Goal: Transaction & Acquisition: Book appointment/travel/reservation

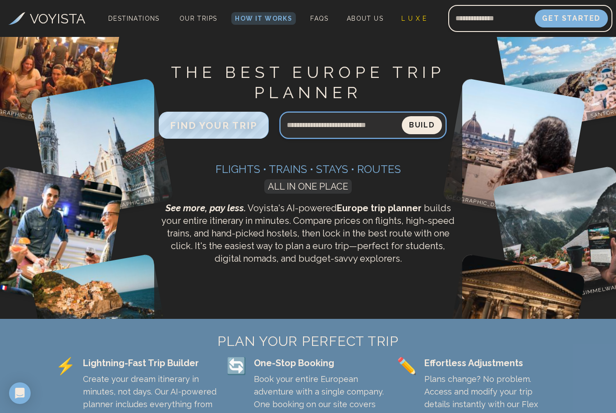
click at [316, 121] on input "Search query" at bounding box center [340, 126] width 122 height 22
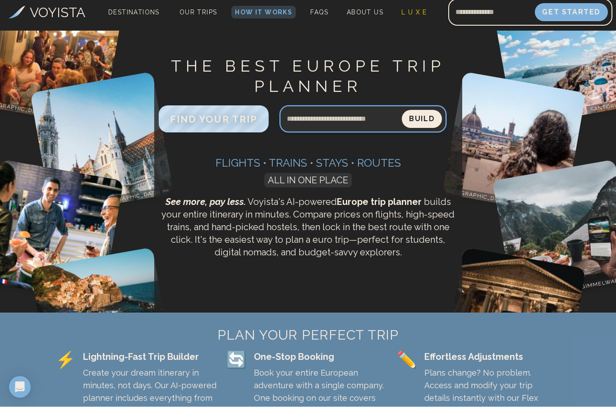
type input "*"
type input "**********"
click at [421, 119] on button "Build" at bounding box center [422, 125] width 40 height 18
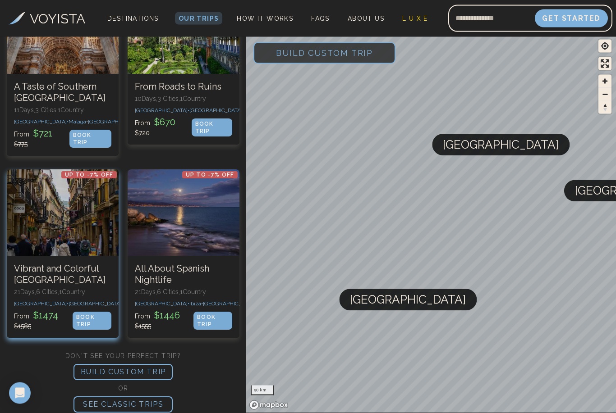
scroll to position [687, 0]
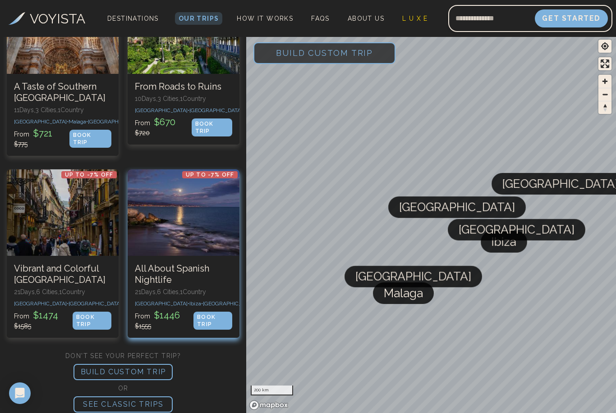
click at [187, 280] on h3 "All About Spanish Nightlife" at bounding box center [183, 274] width 97 height 23
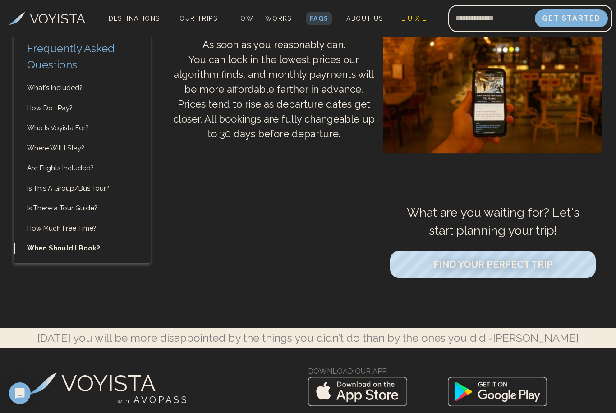
scroll to position [2762, 0]
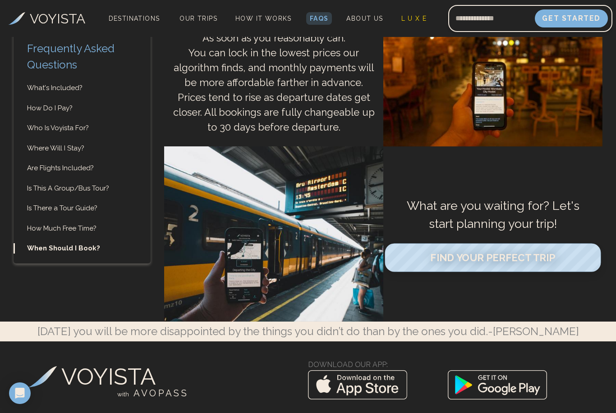
click at [465, 262] on span "FIND YOUR PERFECT TRIP" at bounding box center [492, 258] width 125 height 12
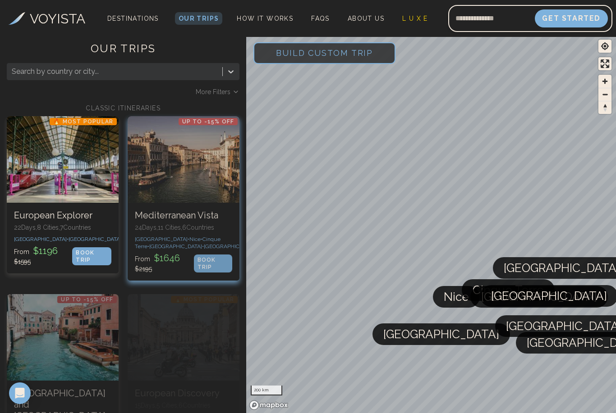
click at [157, 241] on span "[GEOGRAPHIC_DATA] •" at bounding box center [162, 239] width 55 height 6
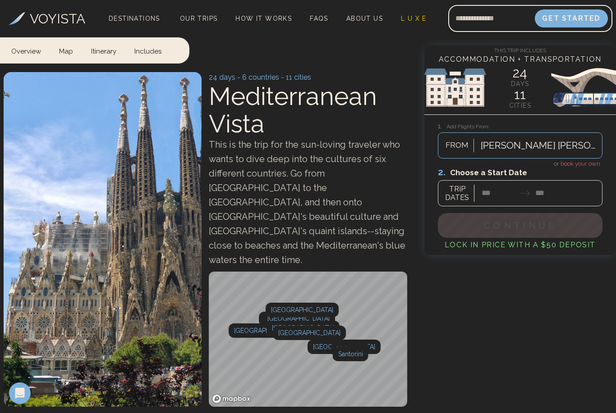
click at [461, 188] on div at bounding box center [520, 186] width 165 height 40
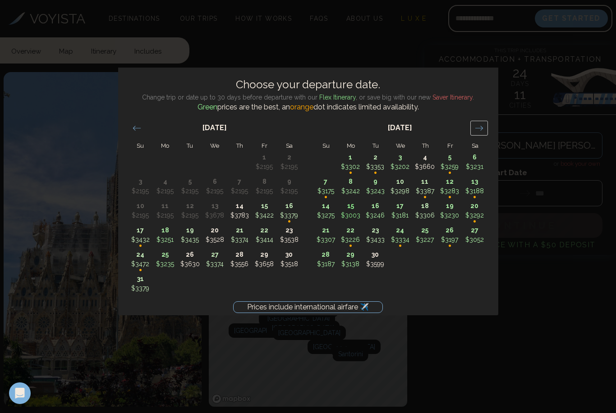
click at [473, 136] on div "Move forward to switch to the next month." at bounding box center [479, 128] width 18 height 15
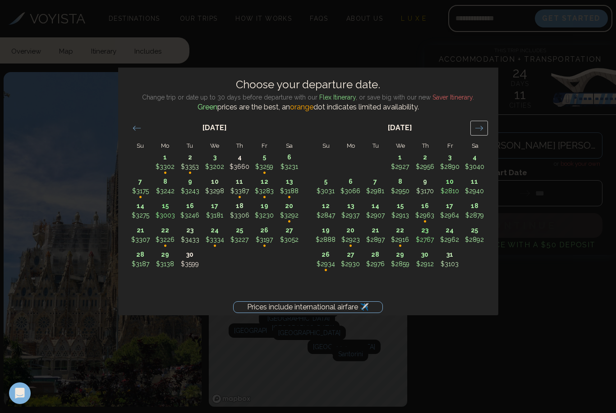
click at [476, 133] on icon "Move forward to switch to the next month." at bounding box center [479, 128] width 9 height 9
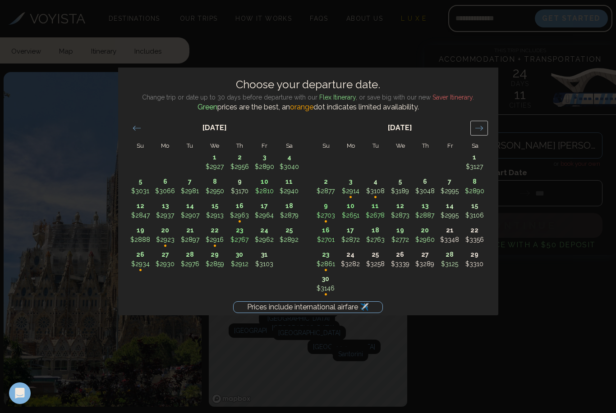
click at [479, 130] on icon "Move forward to switch to the next month." at bounding box center [479, 128] width 8 height 5
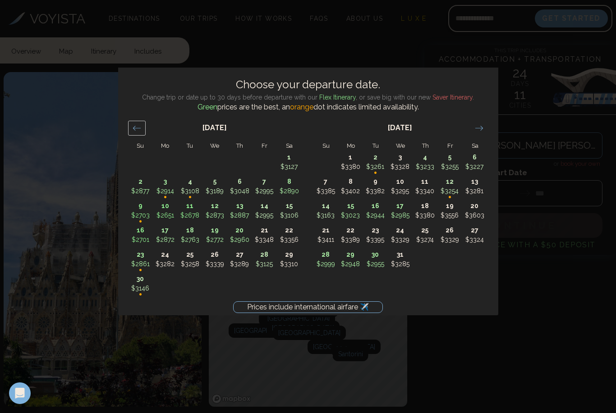
click at [136, 133] on icon "Move backward to switch to the previous month." at bounding box center [137, 128] width 9 height 9
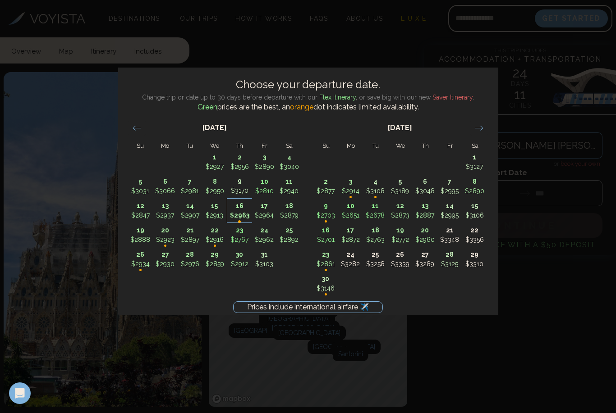
click at [238, 220] on p "$2963" at bounding box center [240, 215] width 24 height 9
type input "********"
type input "*******"
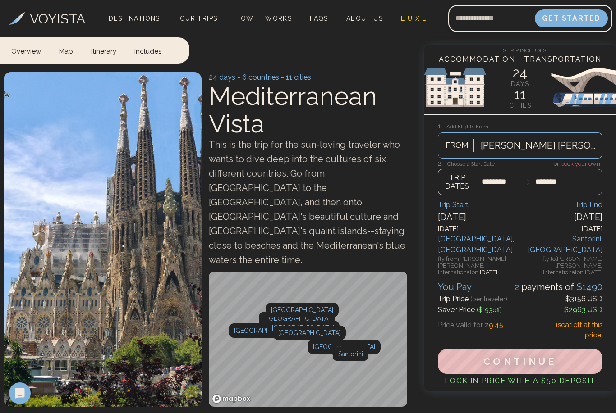
click at [433, 112] on img at bounding box center [520, 87] width 192 height 54
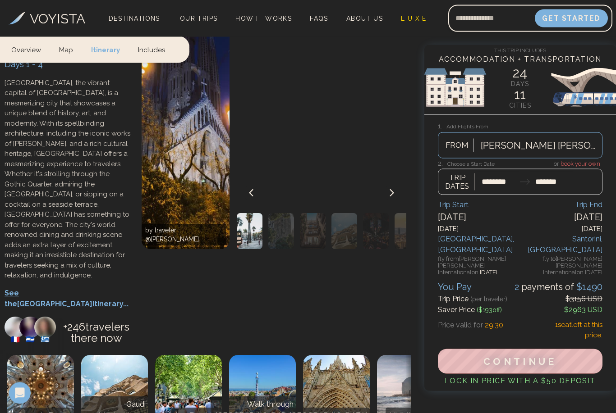
scroll to position [409, 0]
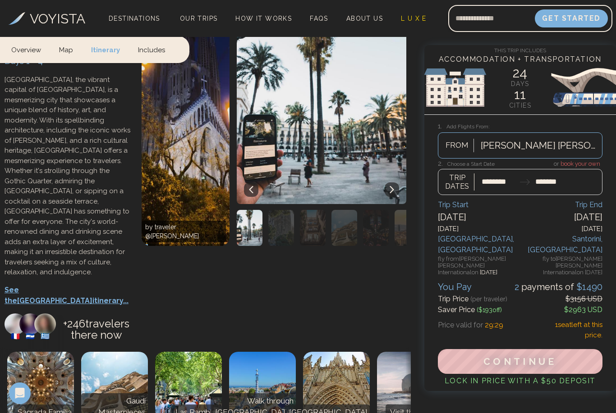
click at [38, 285] on p "See the Barcelona itinerary..." at bounding box center [69, 296] width 128 height 22
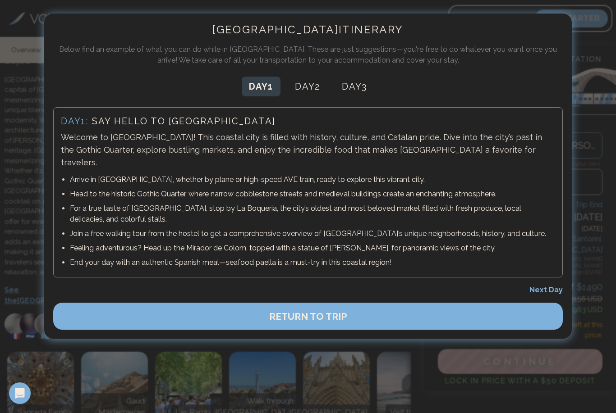
click at [27, 147] on div at bounding box center [308, 206] width 616 height 413
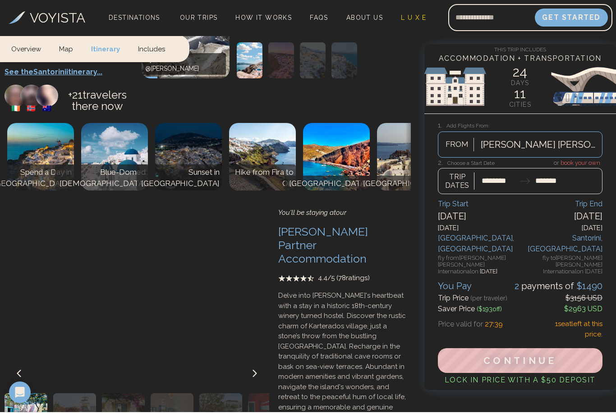
scroll to position [6969, 0]
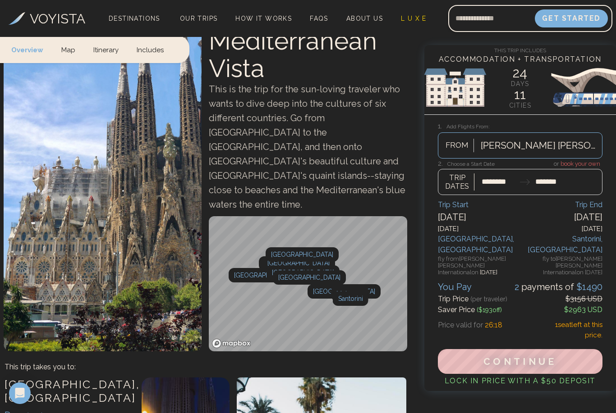
scroll to position [0, 0]
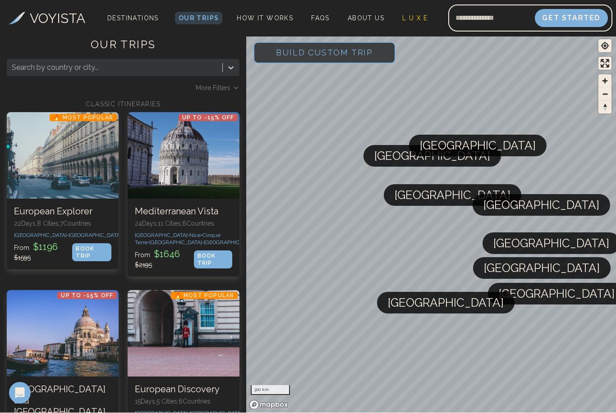
scroll to position [4, 0]
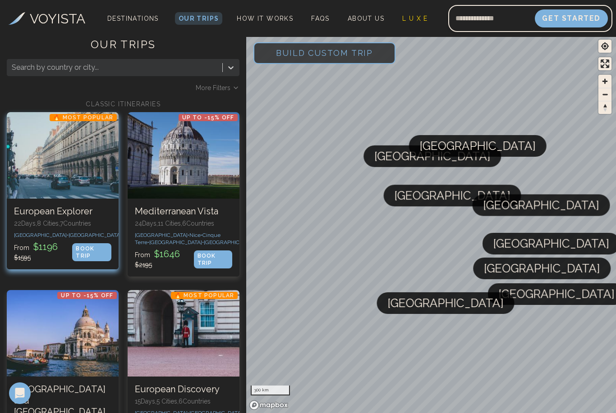
click at [59, 262] on p "From $ 1196 $ 1595" at bounding box center [43, 252] width 58 height 22
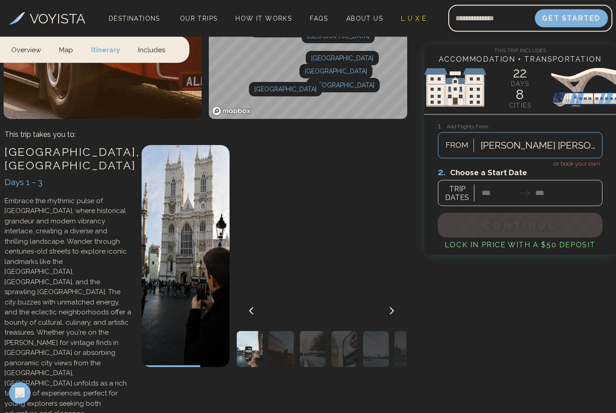
scroll to position [362, 0]
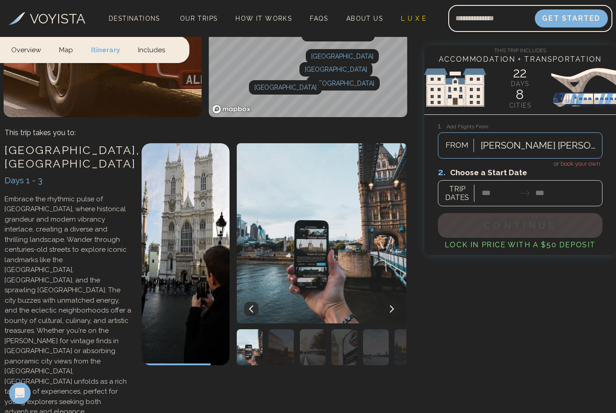
click at [460, 195] on div at bounding box center [520, 186] width 165 height 40
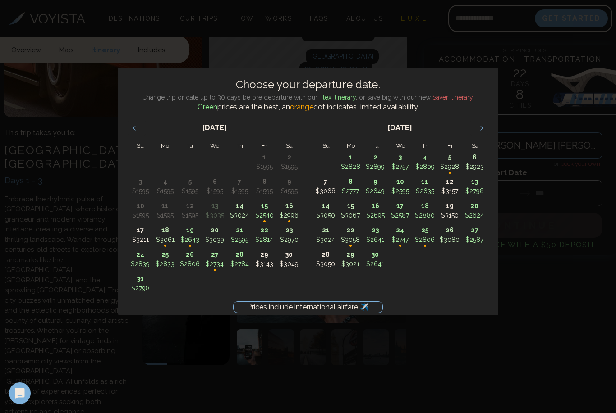
click at [470, 131] on div "[DATE]" at bounding box center [400, 131] width 174 height 37
click at [478, 133] on icon "Move forward to switch to the next month." at bounding box center [479, 128] width 9 height 9
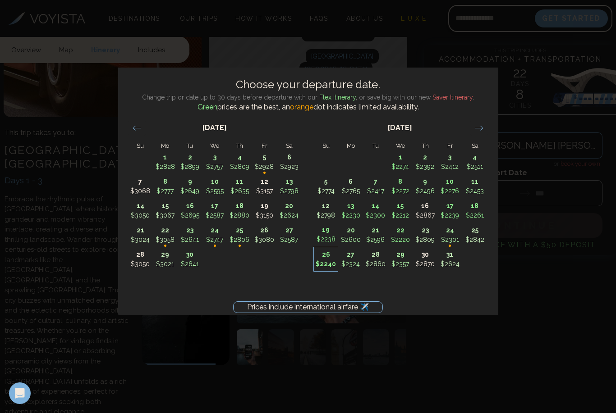
click at [326, 269] on p "$2240" at bounding box center [326, 264] width 24 height 9
type input "********"
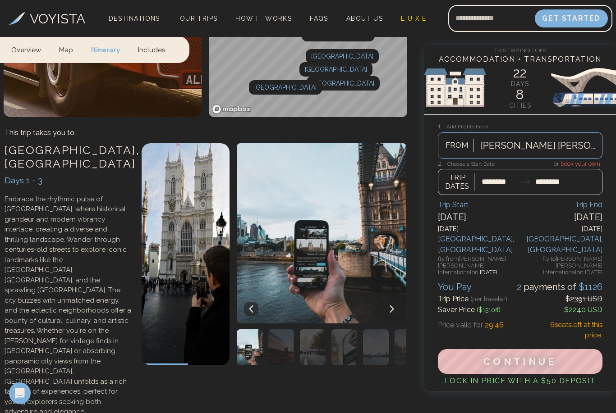
click at [395, 302] on button at bounding box center [392, 309] width 14 height 14
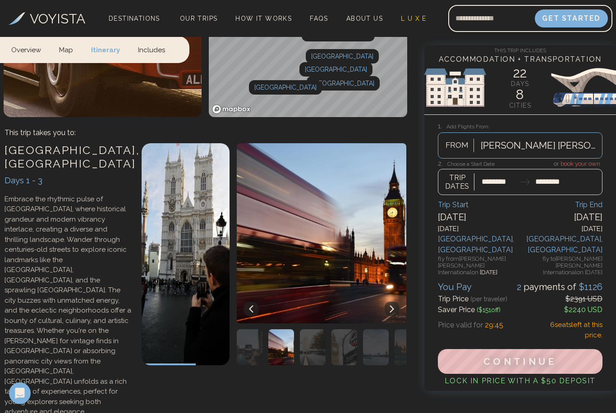
click at [401, 250] on img at bounding box center [322, 233] width 176 height 180
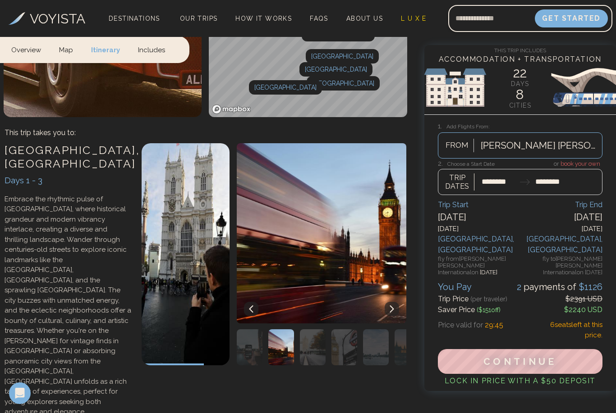
click at [401, 245] on img at bounding box center [318, 233] width 176 height 180
click at [395, 302] on button at bounding box center [392, 309] width 14 height 14
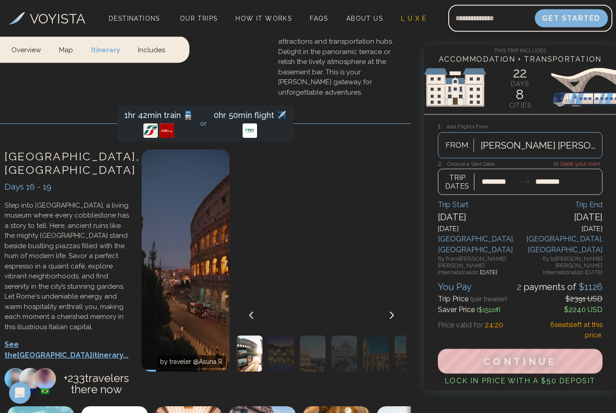
scroll to position [4398, 0]
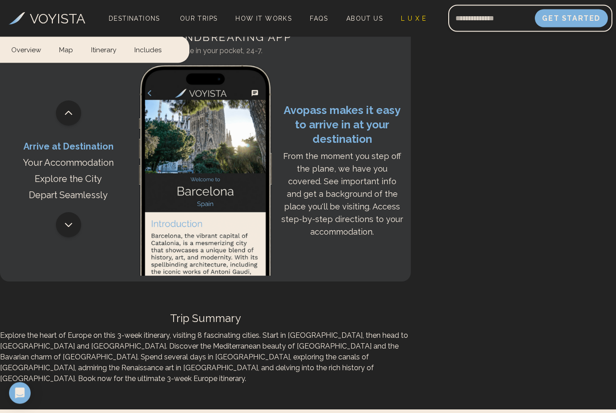
scroll to position [6064, 0]
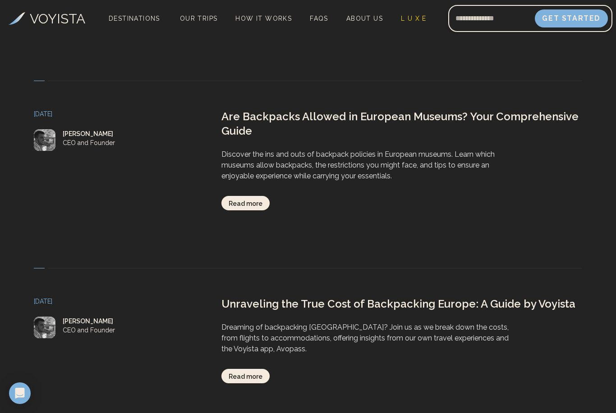
scroll to position [1770, 0]
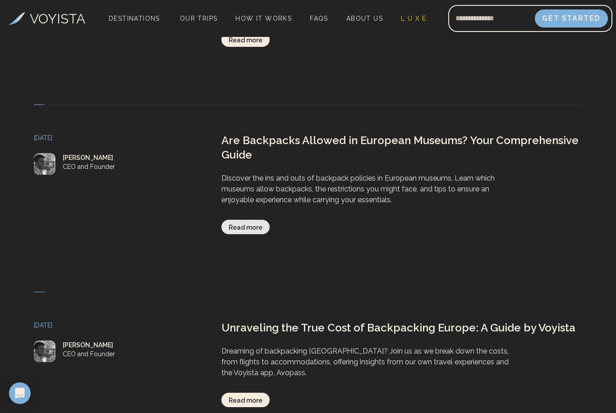
click at [236, 220] on link "Read more" at bounding box center [245, 227] width 48 height 14
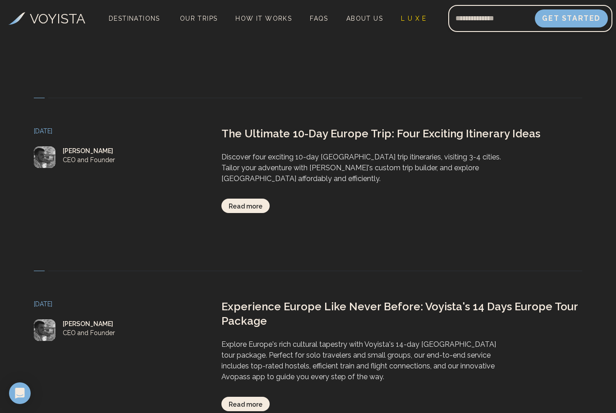
scroll to position [146, 0]
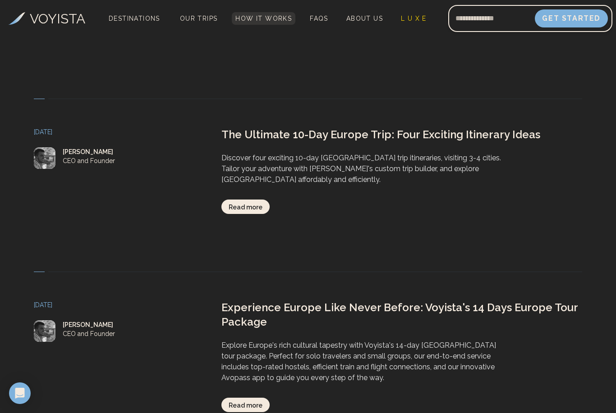
click at [235, 24] on link "How It Works" at bounding box center [264, 18] width 64 height 13
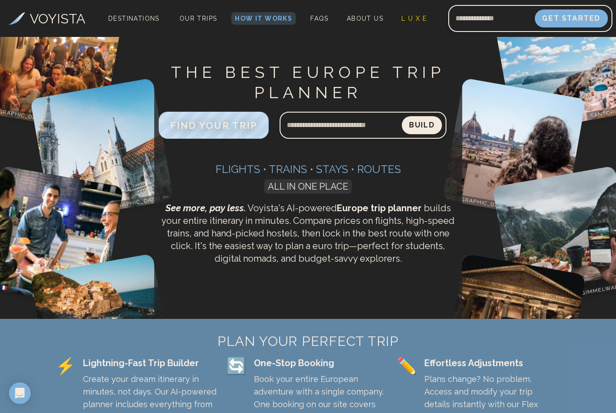
click at [410, 328] on div "PLAN YOUR PERFECT TRIP ⚡ Lightning-Fast Trip Builder Create your dream itinerar…" at bounding box center [307, 408] width 519 height 179
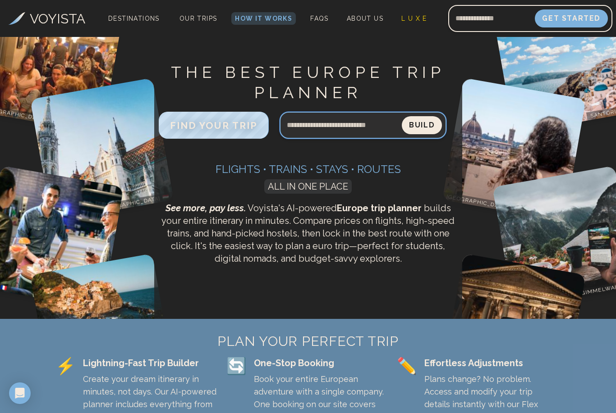
click at [335, 135] on input "Search query" at bounding box center [340, 126] width 122 height 22
click at [353, 127] on input "Search query" at bounding box center [340, 126] width 122 height 22
type input "**********"
click at [421, 125] on button "Build" at bounding box center [422, 125] width 40 height 18
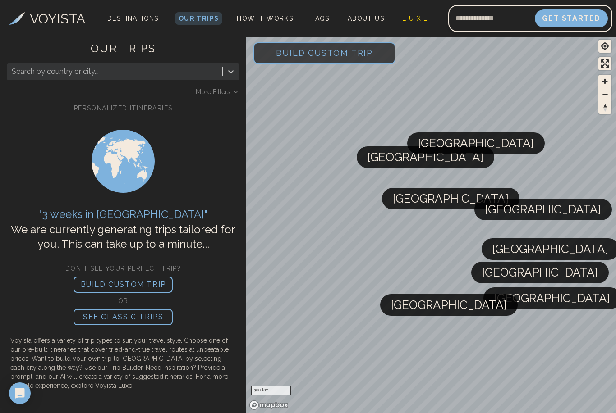
click at [133, 82] on div "Search by country or city... More Filters" at bounding box center [123, 79] width 233 height 33
click at [134, 75] on div at bounding box center [115, 71] width 206 height 13
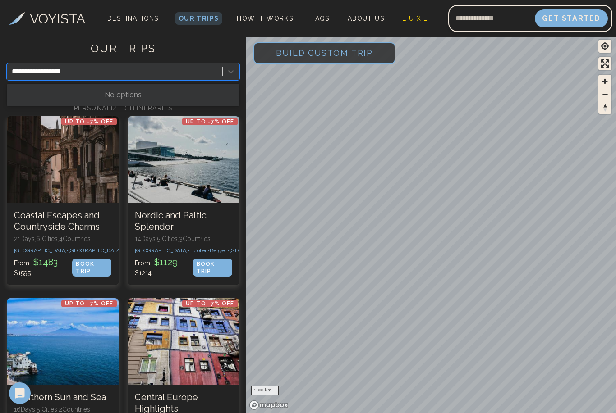
click at [47, 73] on input "**********" at bounding box center [43, 71] width 63 height 11
type input "**********"
click at [174, 70] on div at bounding box center [115, 71] width 206 height 13
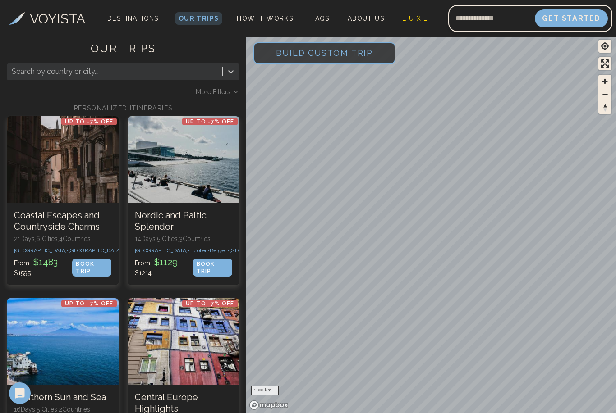
click at [142, 81] on div "Search by country or city... More Filters" at bounding box center [123, 79] width 233 height 33
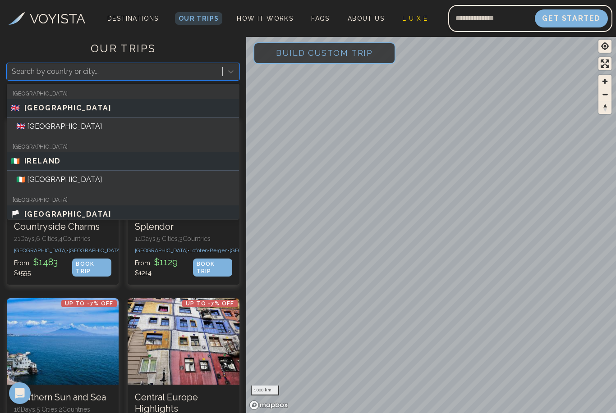
click at [137, 76] on div at bounding box center [115, 71] width 206 height 13
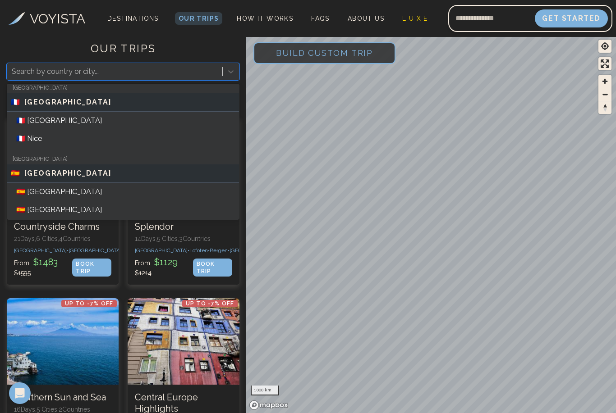
scroll to position [251, 0]
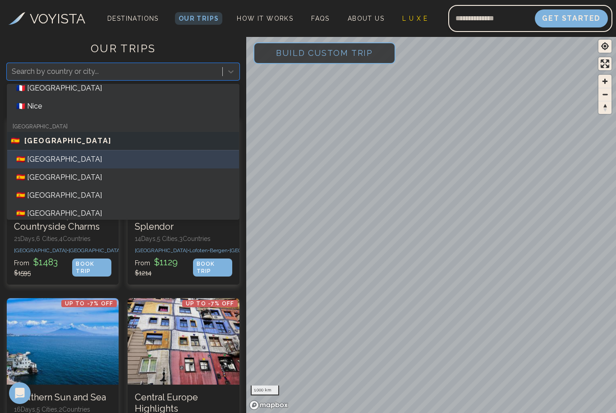
click at [88, 163] on div "🇪🇸 [GEOGRAPHIC_DATA]" at bounding box center [123, 160] width 232 height 18
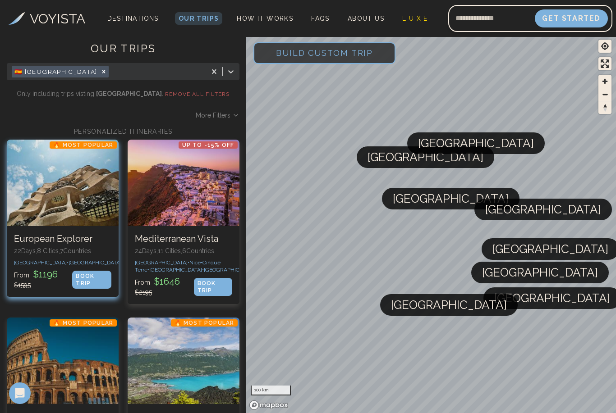
click at [73, 209] on div at bounding box center [63, 183] width 112 height 87
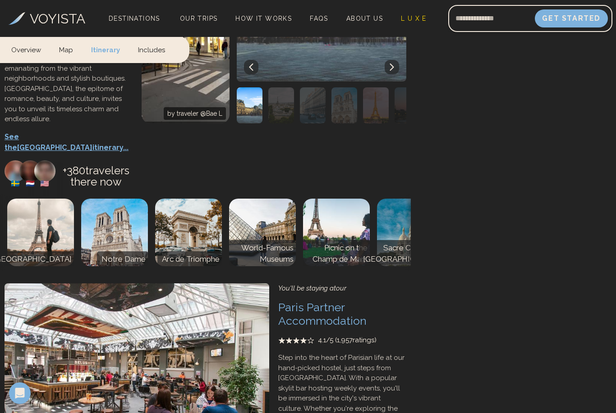
scroll to position [1990, 0]
